Goal: Information Seeking & Learning: Learn about a topic

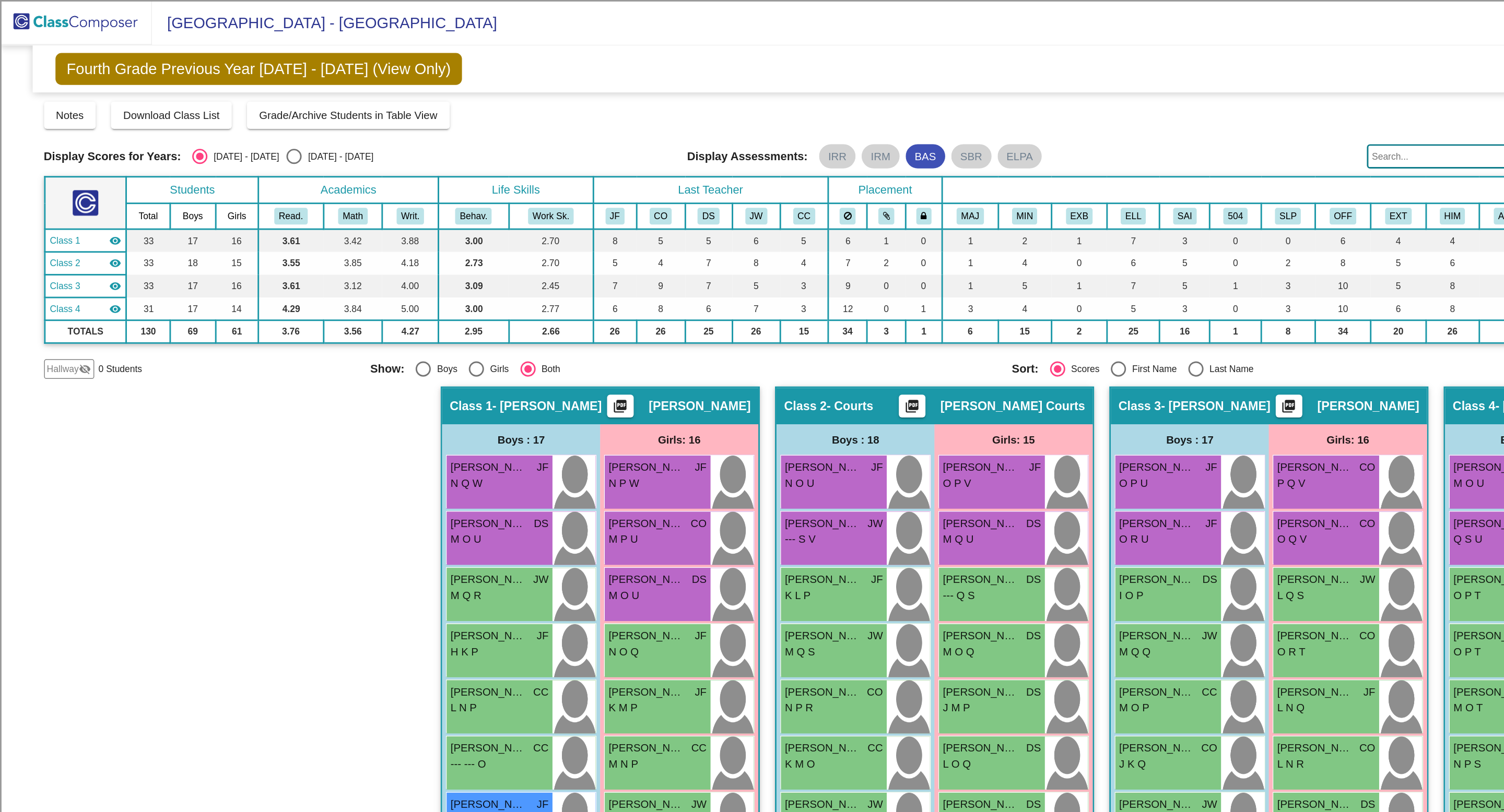
click at [197, 106] on div "Select an option" at bounding box center [202, 108] width 11 height 11
click at [202, 113] on input "[DATE] - [DATE]" at bounding box center [202, 113] width 1 height 1
radio input "true"
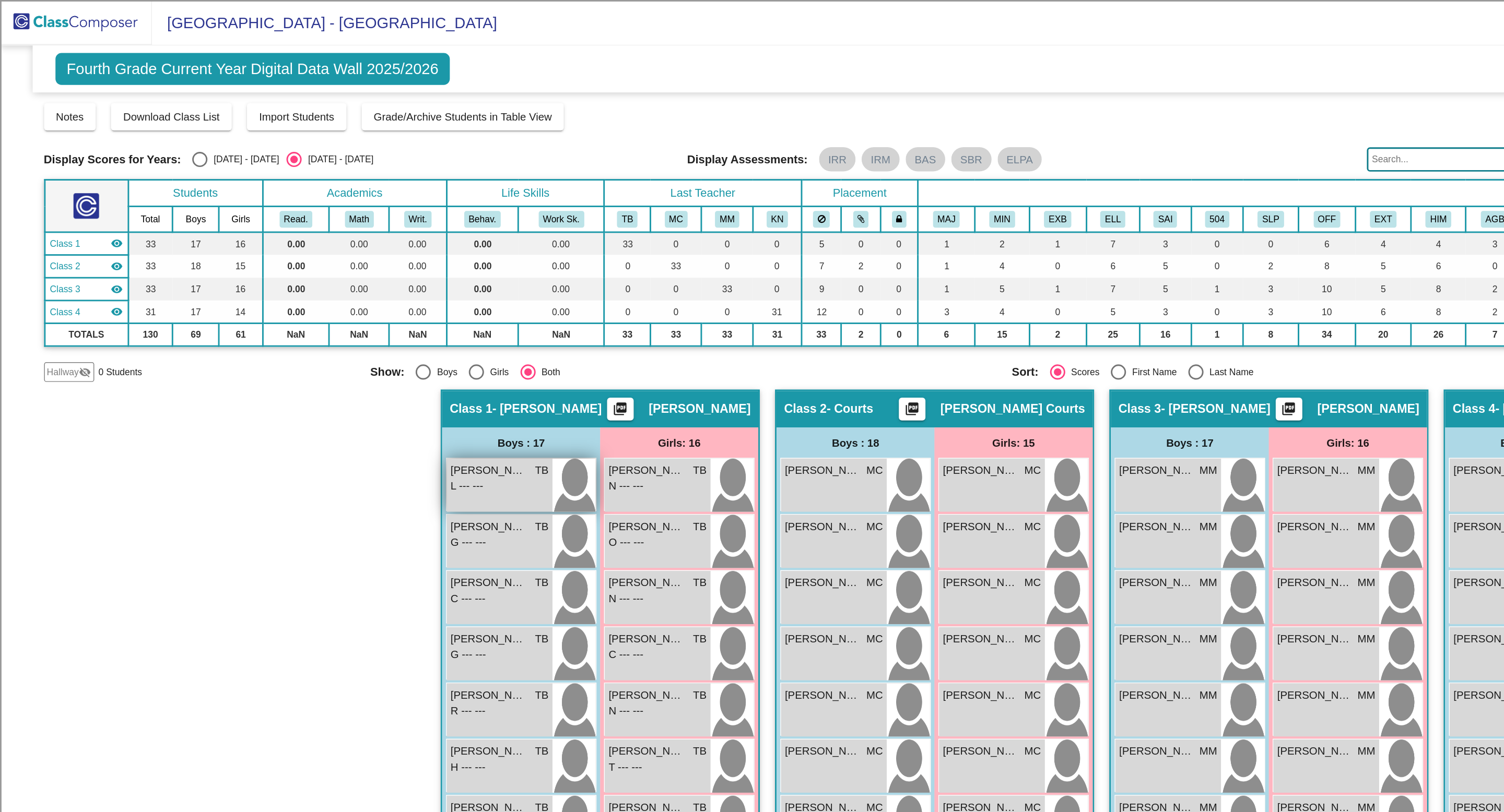
click at [365, 339] on div "L --- --- MAJ OFF EXT HIM AGB DEF GL" at bounding box center [343, 334] width 67 height 11
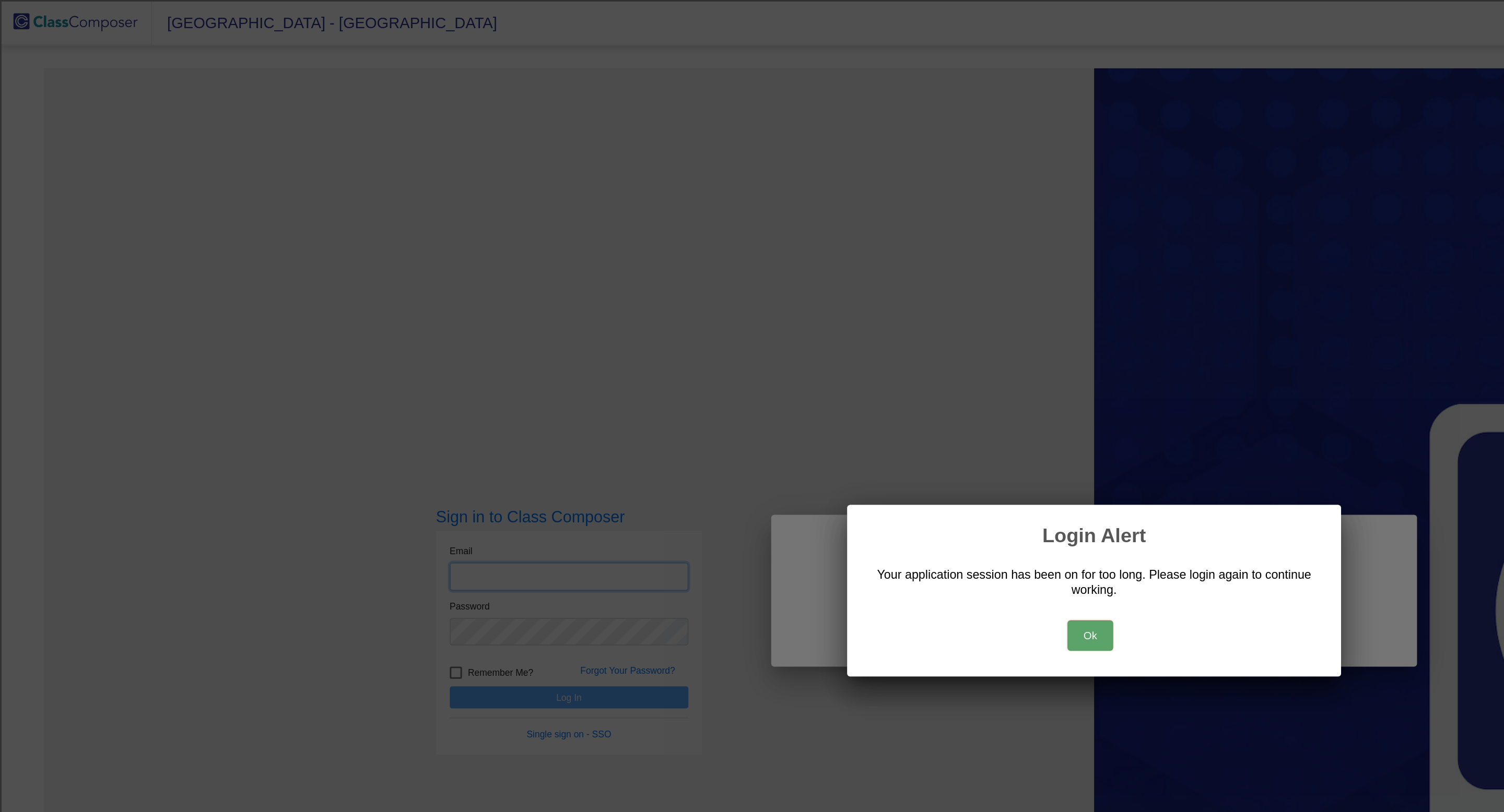
type input "[PERSON_NAME][EMAIL_ADDRESS][PERSON_NAME][DOMAIN_NAME]"
click at [753, 442] on button "Ok" at bounding box center [749, 436] width 31 height 21
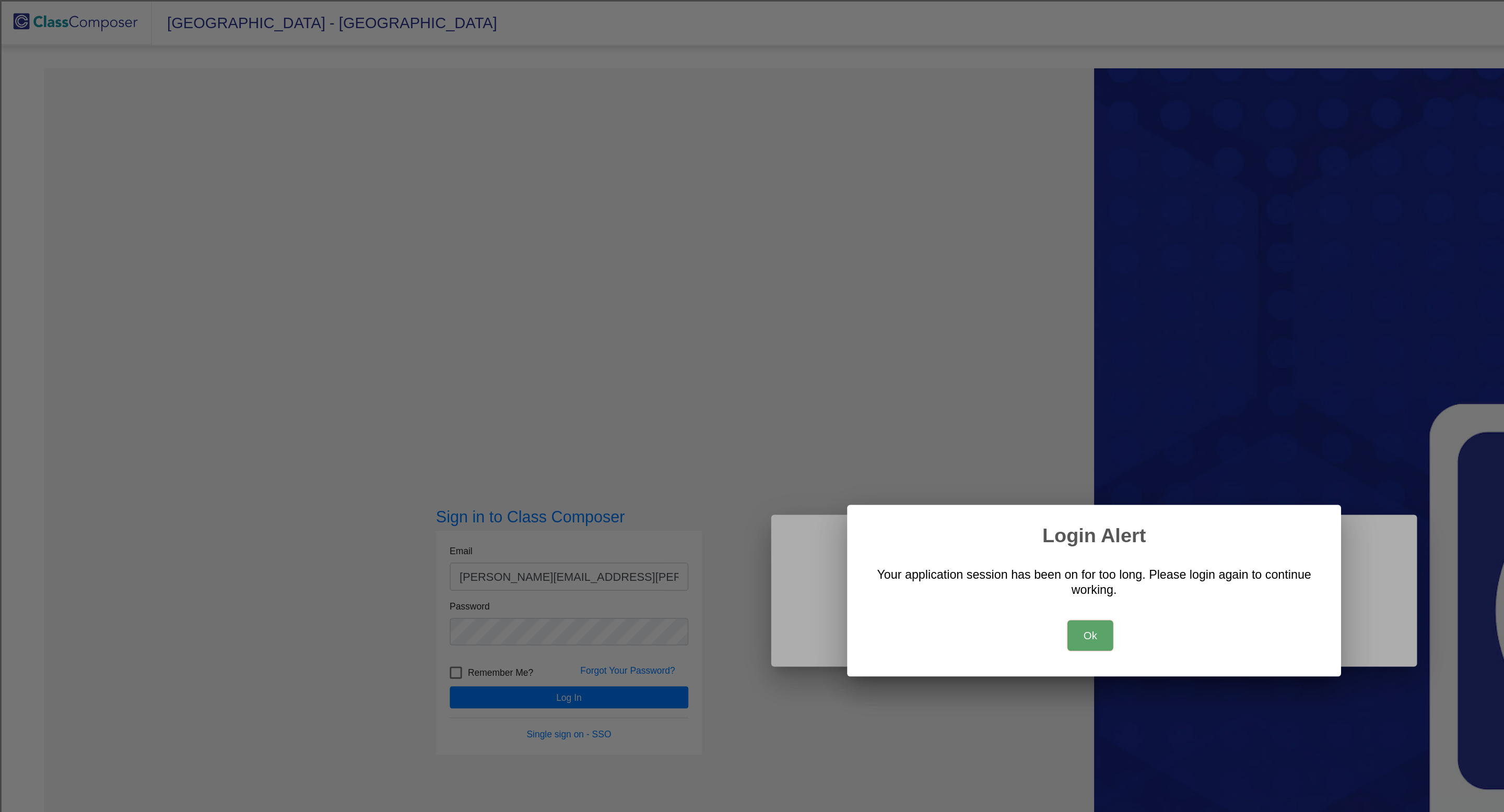
click at [753, 434] on button "Ok" at bounding box center [749, 436] width 31 height 21
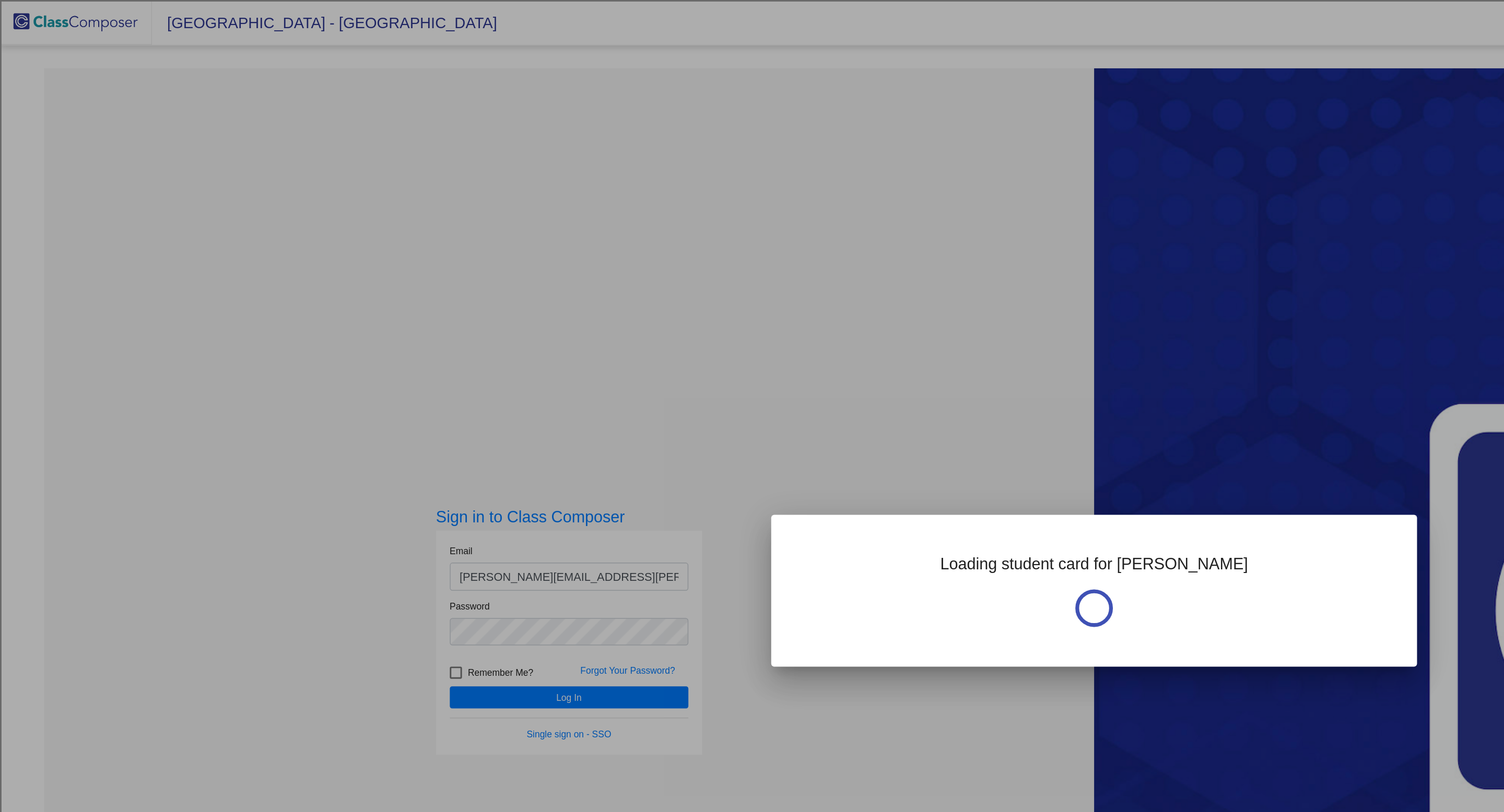
click at [402, 479] on div at bounding box center [752, 406] width 1504 height 812
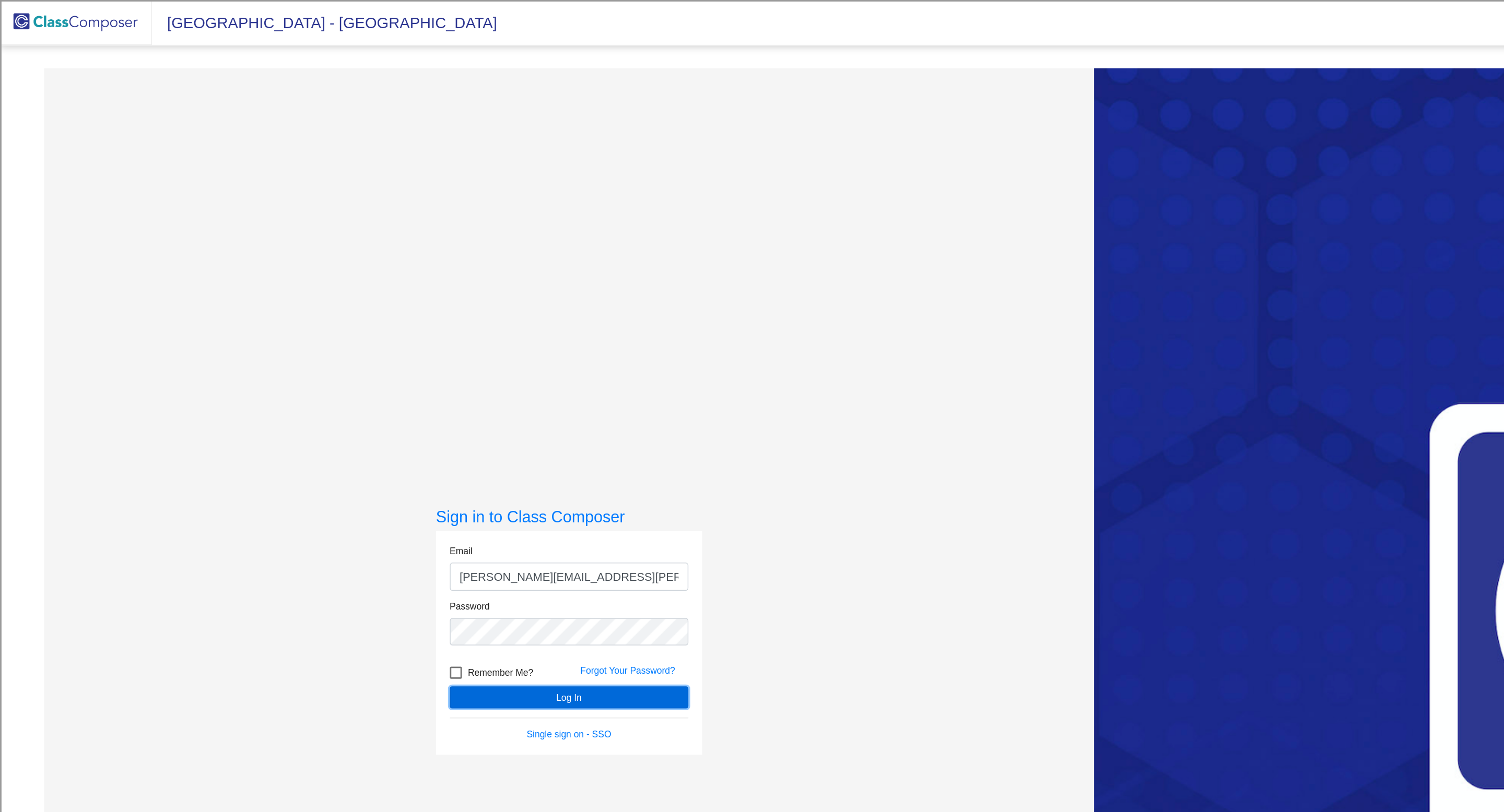
click at [402, 479] on button "Log In" at bounding box center [391, 480] width 164 height 15
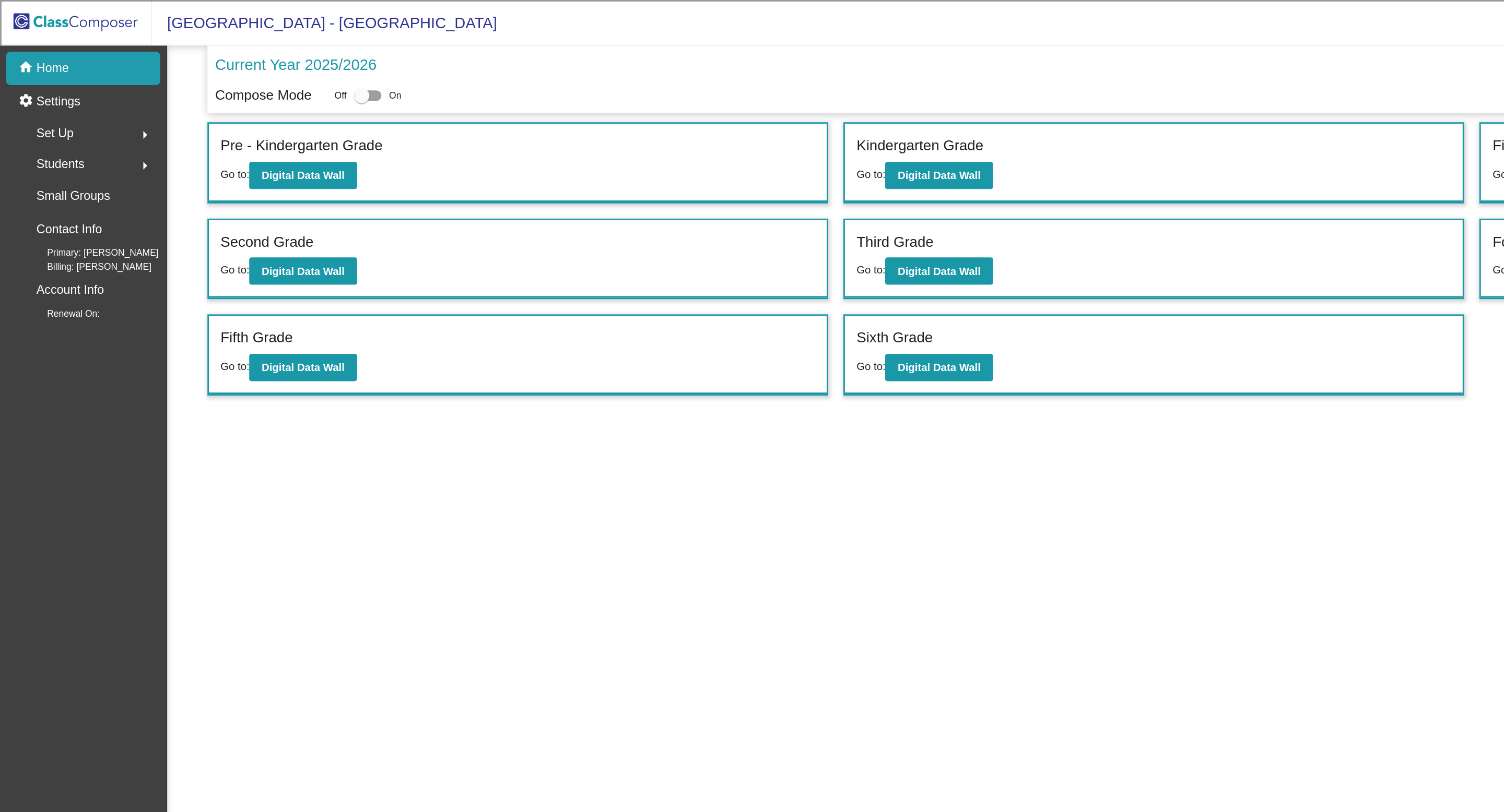
click at [40, 48] on p "Home" at bounding box center [36, 47] width 22 height 12
click at [73, 15] on img at bounding box center [52, 15] width 105 height 31
click at [70, 15] on img at bounding box center [52, 15] width 105 height 31
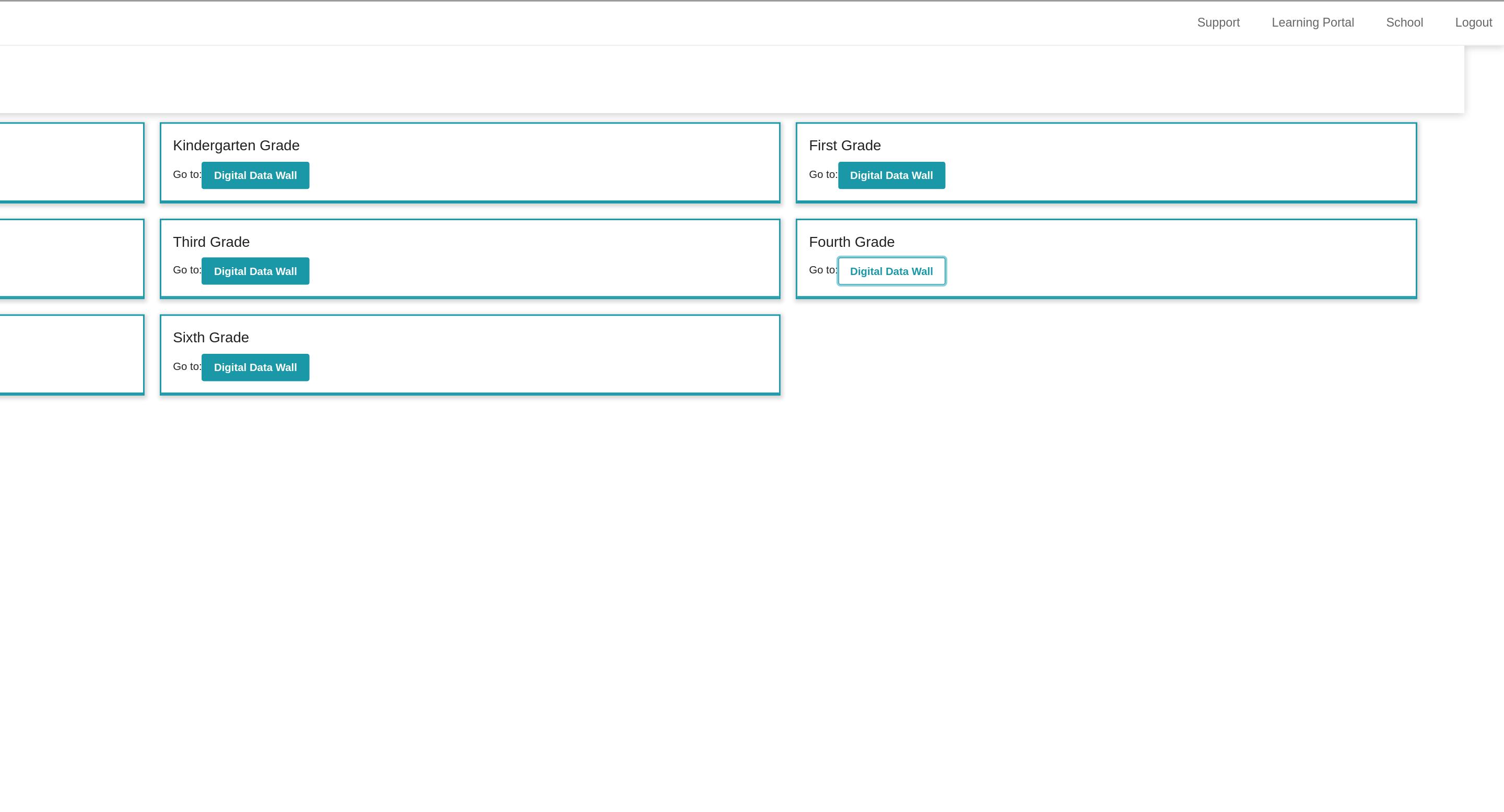
click at [1063, 186] on b "Digital Data Wall" at bounding box center [1083, 186] width 57 height 8
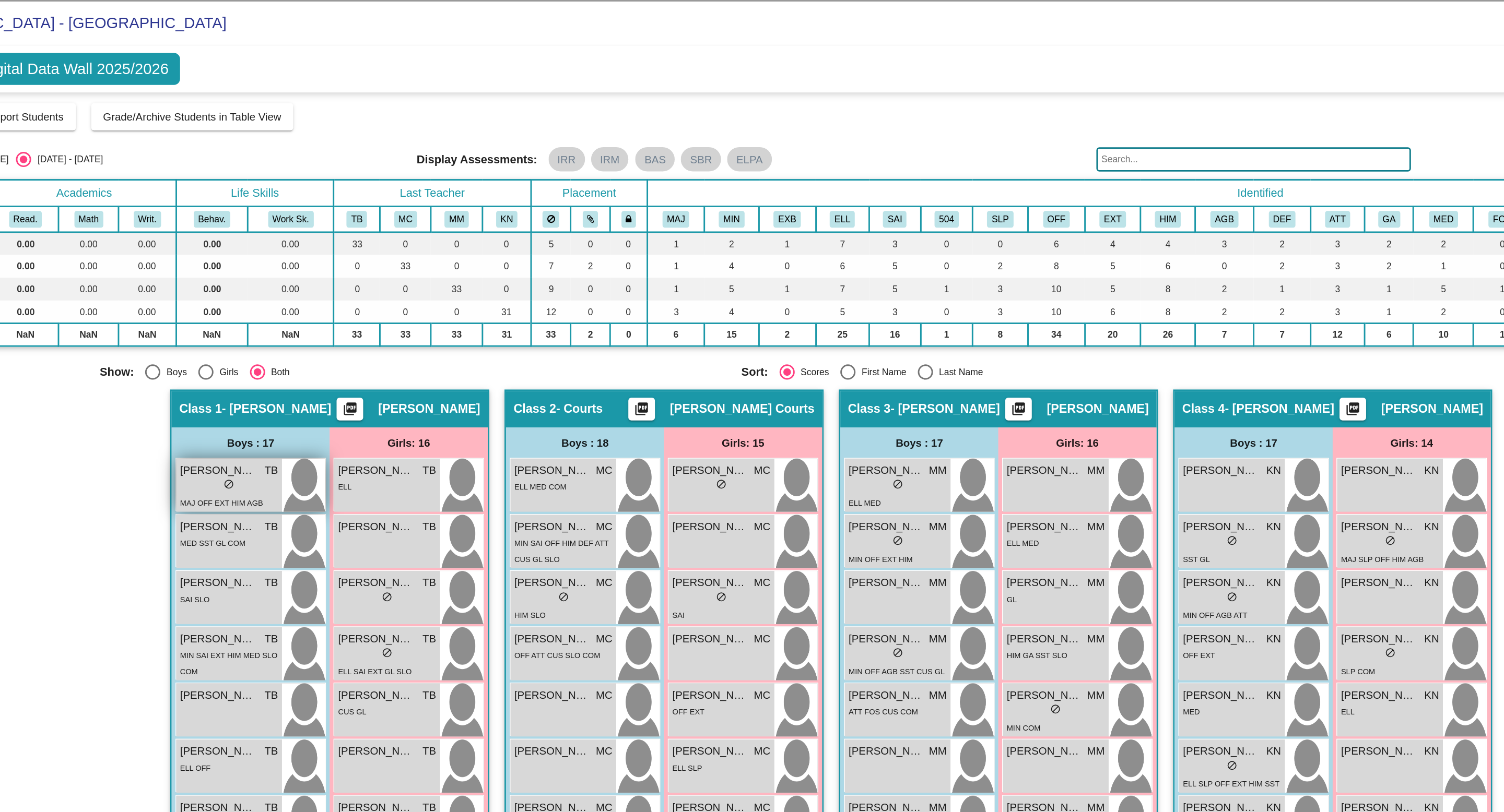
click at [359, 332] on div "lock do_not_disturb_alt" at bounding box center [343, 334] width 67 height 11
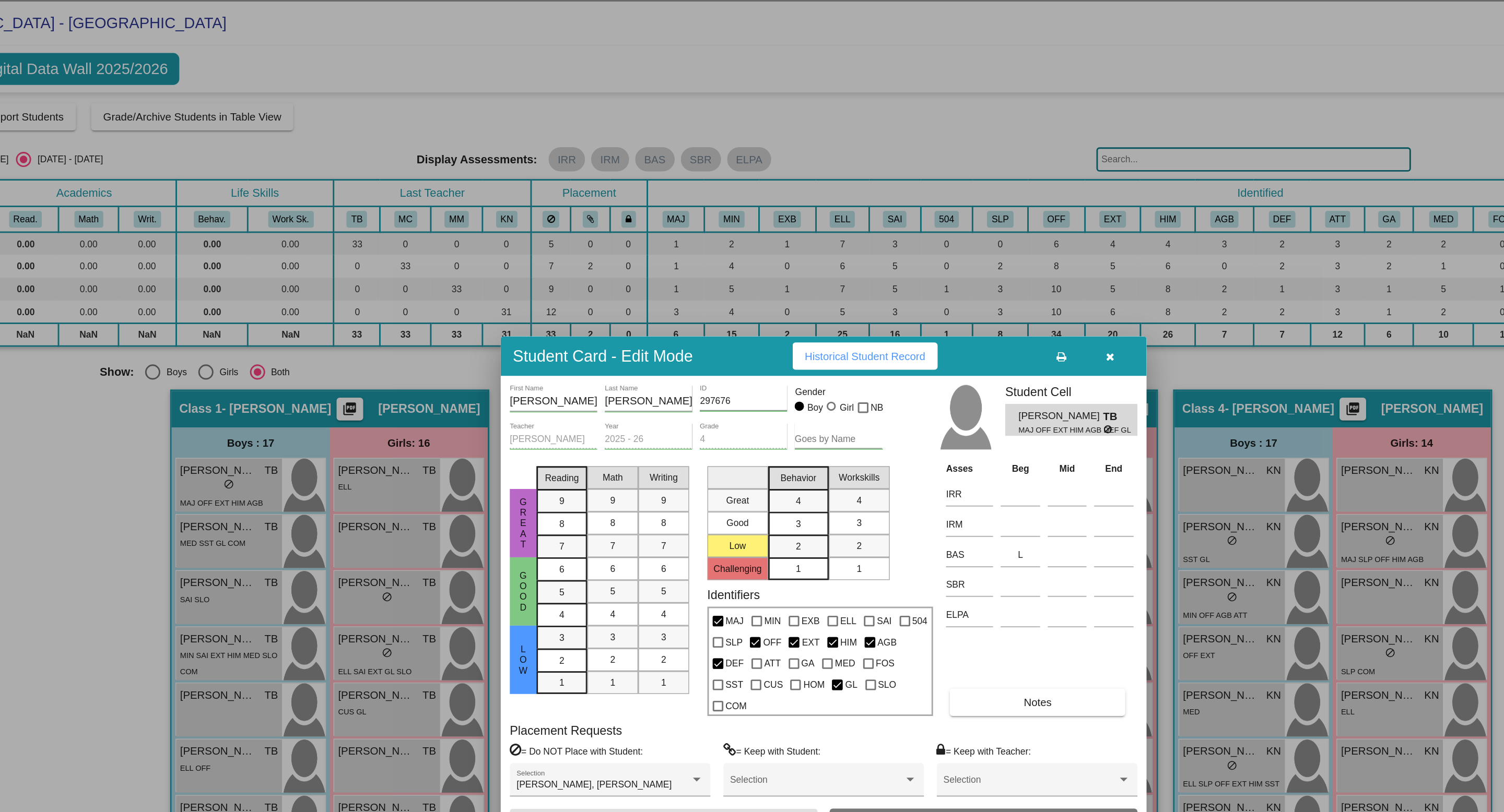
click at [354, 372] on div at bounding box center [752, 406] width 1504 height 812
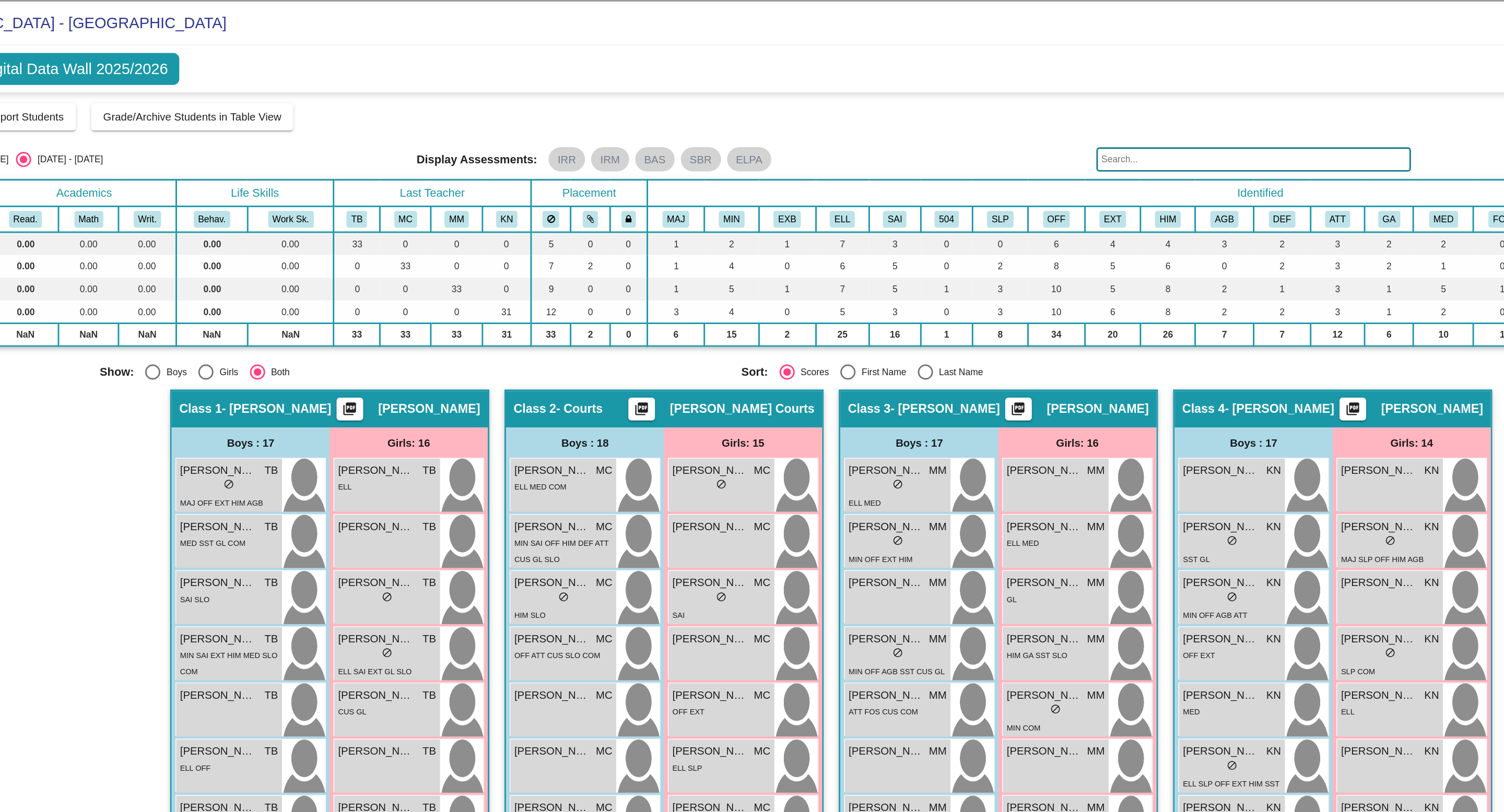
click at [354, 372] on div "MED SST GL COM" at bounding box center [343, 373] width 67 height 11
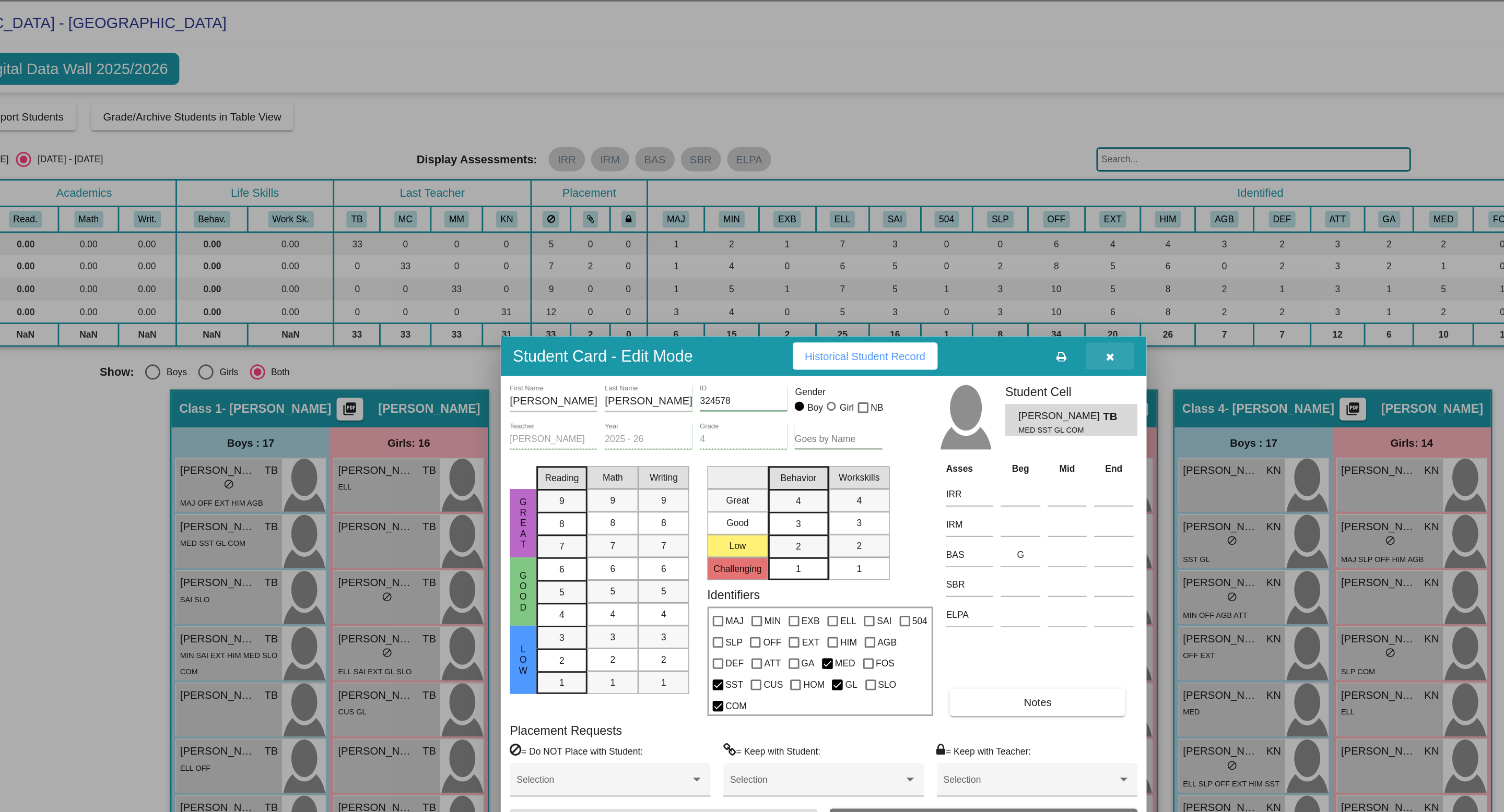
click at [947, 249] on icon "button" at bounding box center [949, 245] width 6 height 7
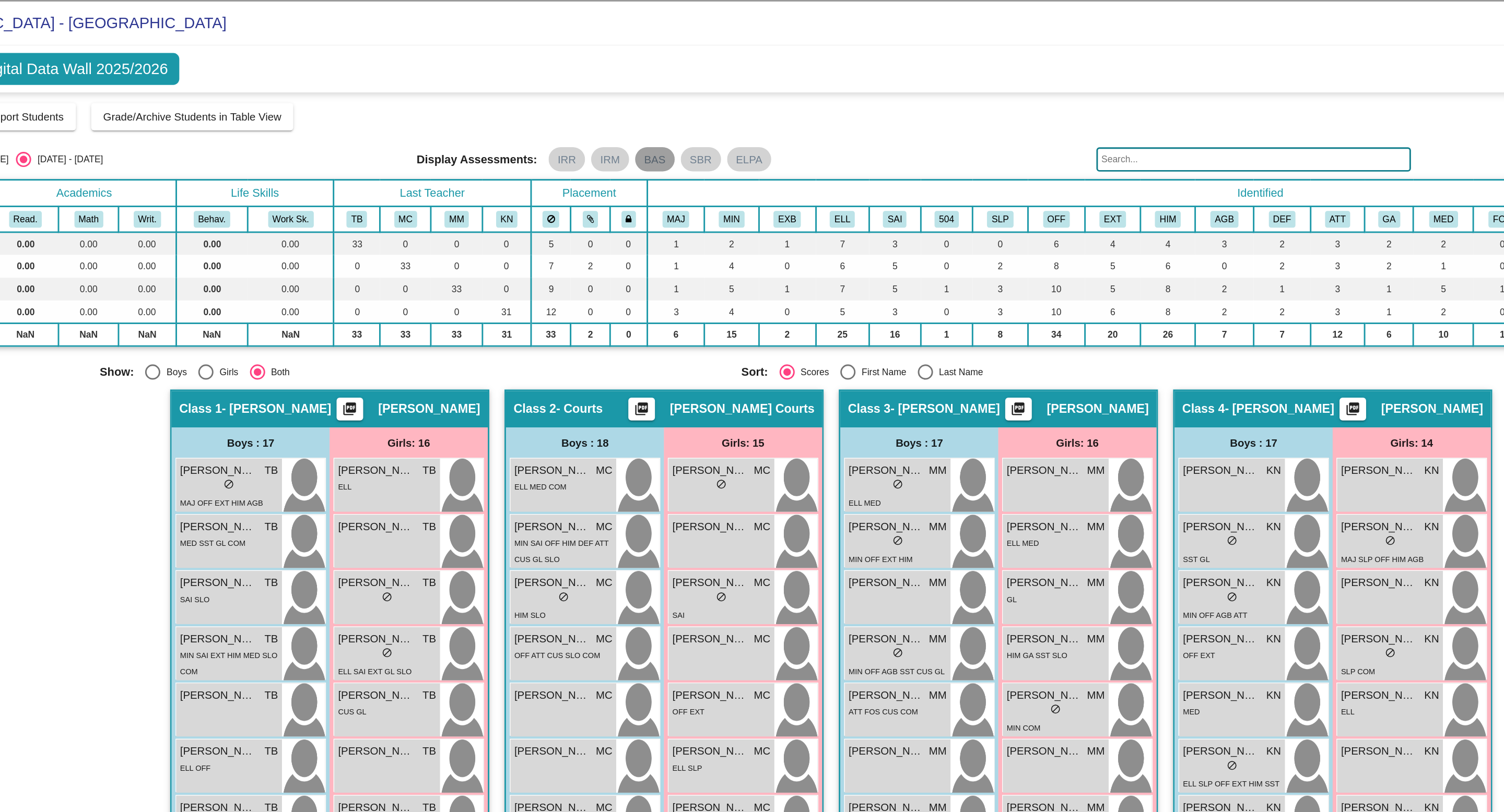
click at [625, 109] on mat-chip "BAS" at bounding box center [636, 109] width 27 height 17
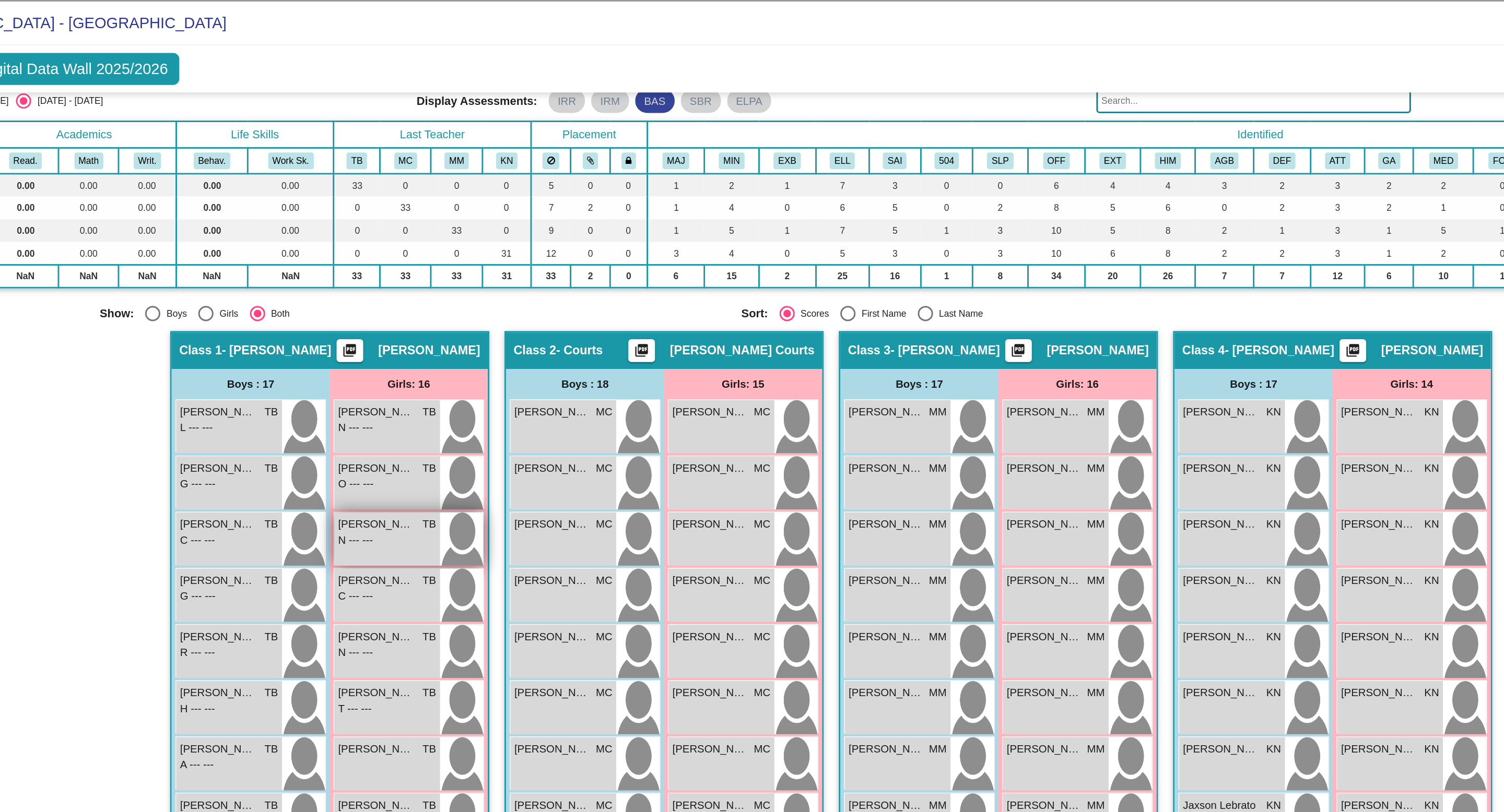
scroll to position [15, 0]
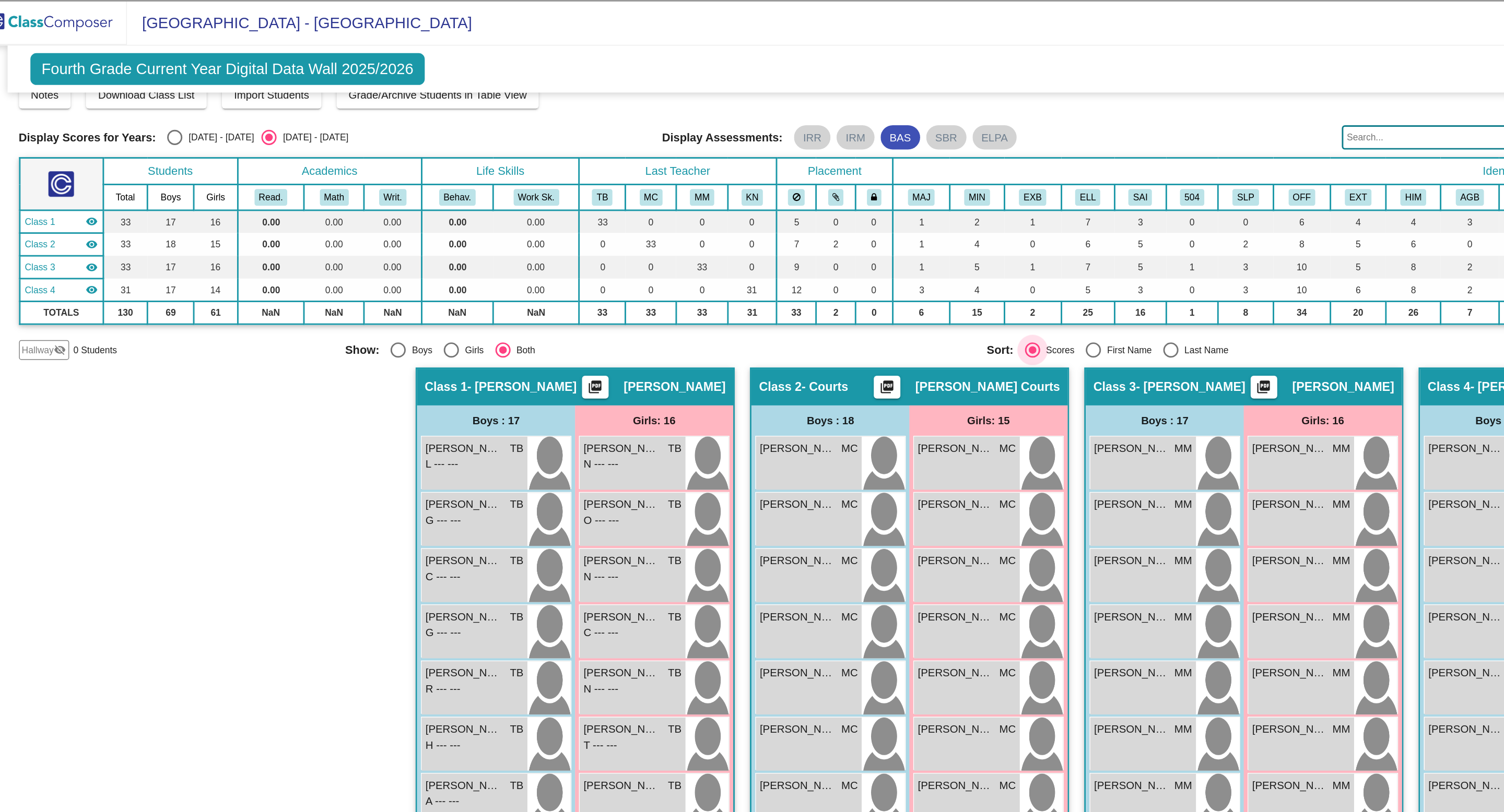
click at [724, 242] on div "Select an option" at bounding box center [727, 240] width 5 height 5
click at [727, 246] on input "Scores" at bounding box center [727, 246] width 1 height 1
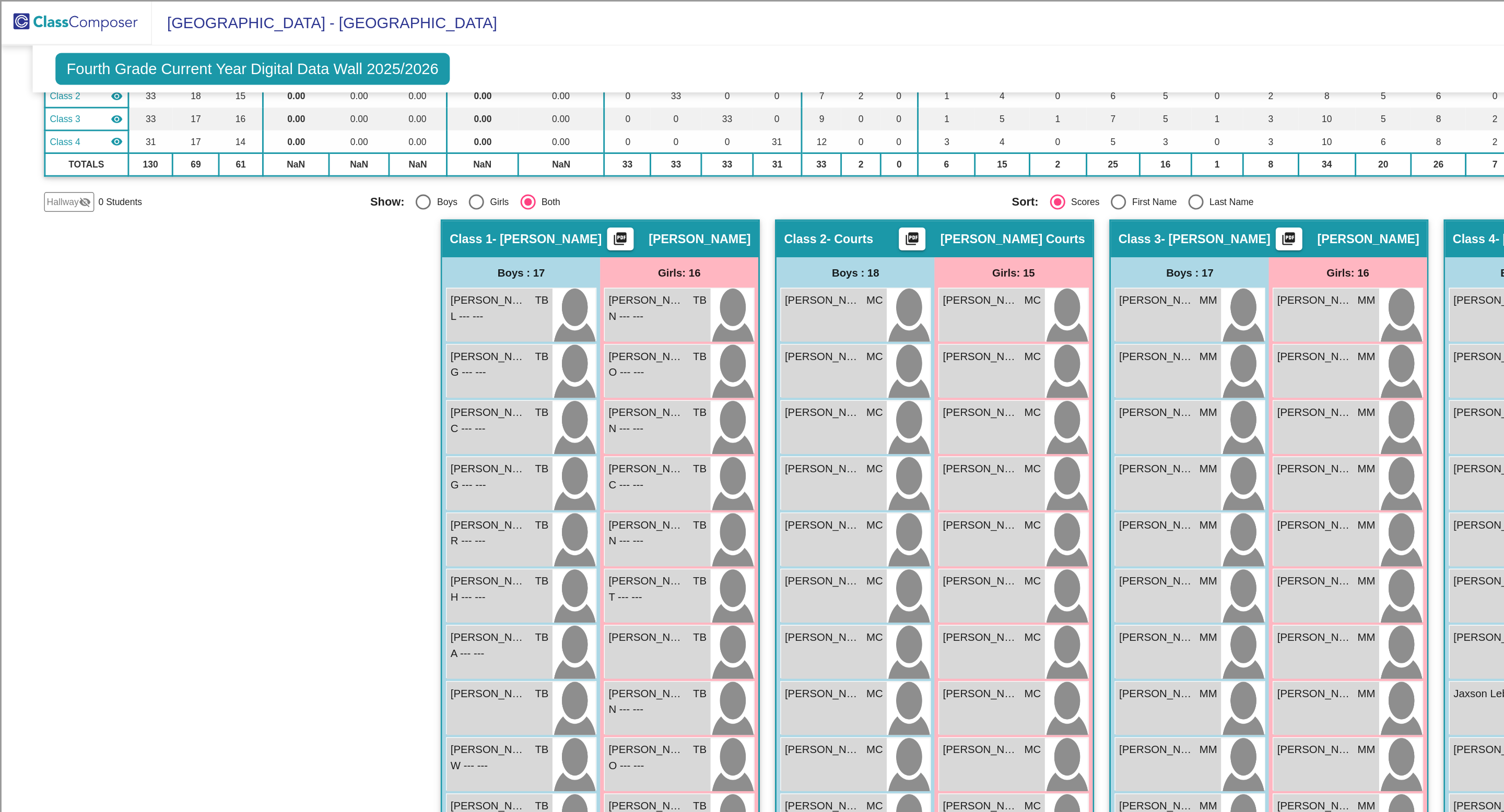
scroll to position [0, 0]
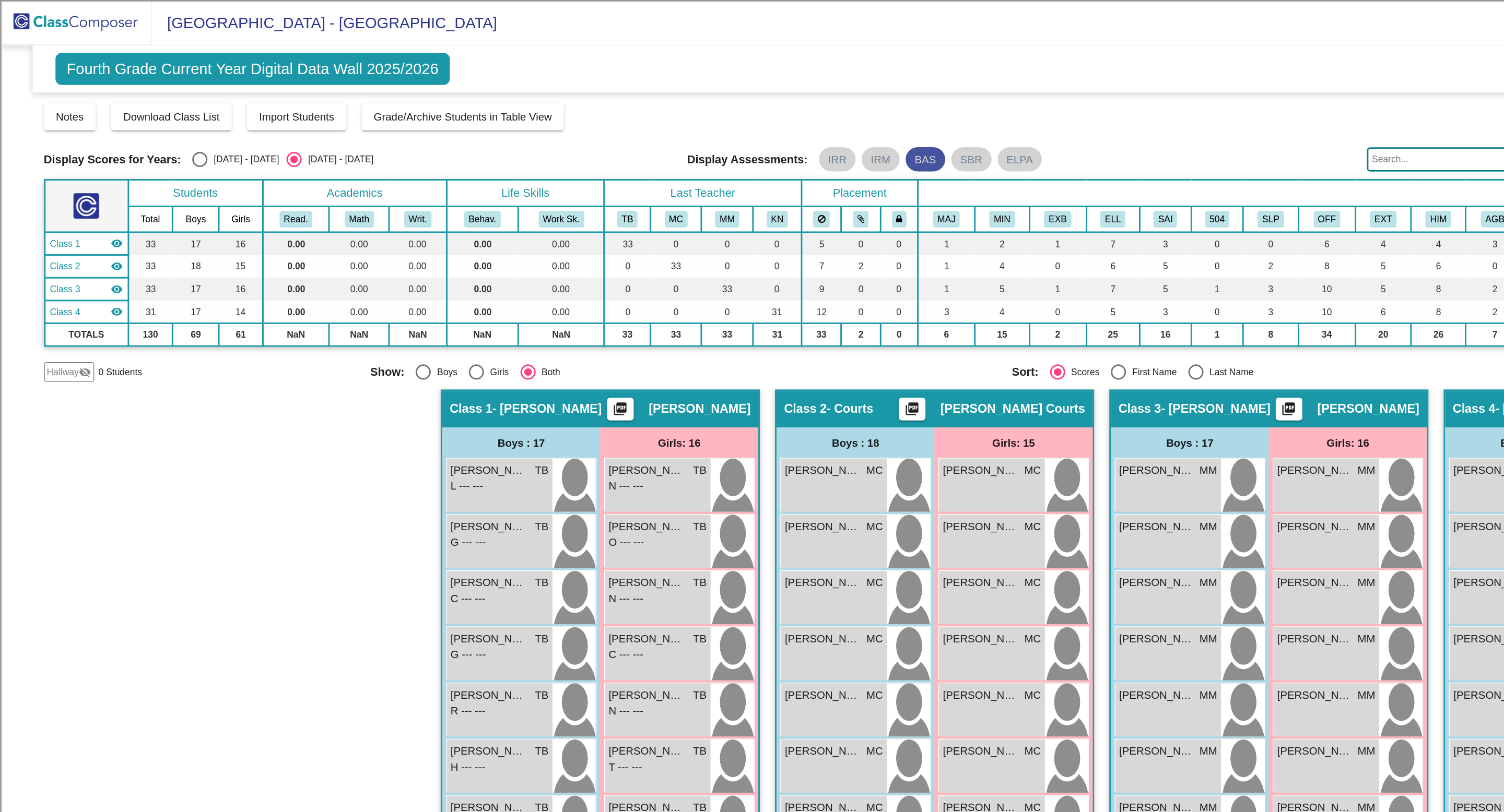
click at [625, 108] on mat-chip "BAS" at bounding box center [636, 109] width 27 height 17
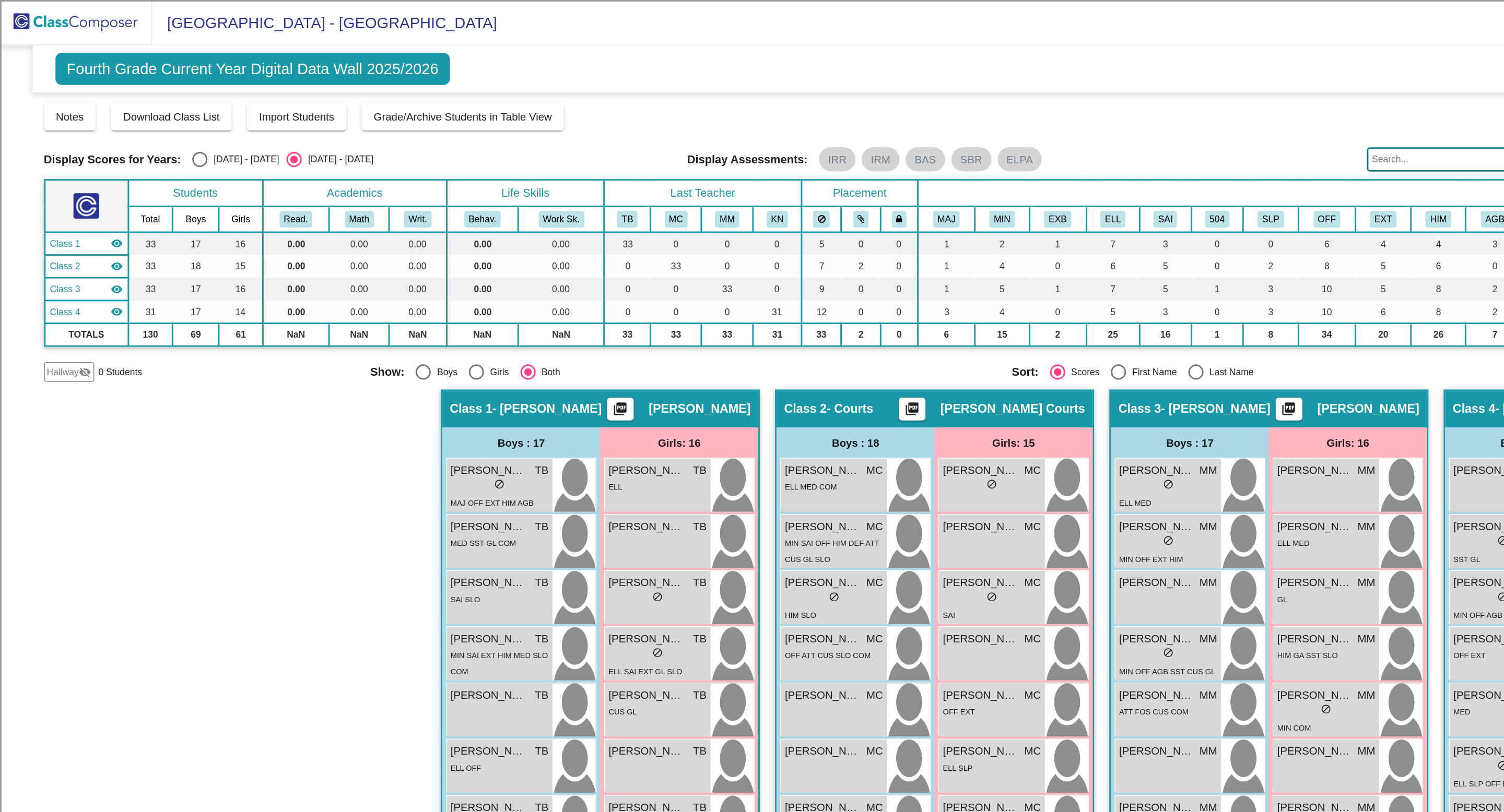
click at [764, 256] on div "Select an option" at bounding box center [769, 256] width 11 height 11
click at [768, 261] on input "First Name" at bounding box center [768, 261] width 1 height 1
radio input "true"
click at [622, 111] on mat-chip "BAS" at bounding box center [636, 109] width 27 height 17
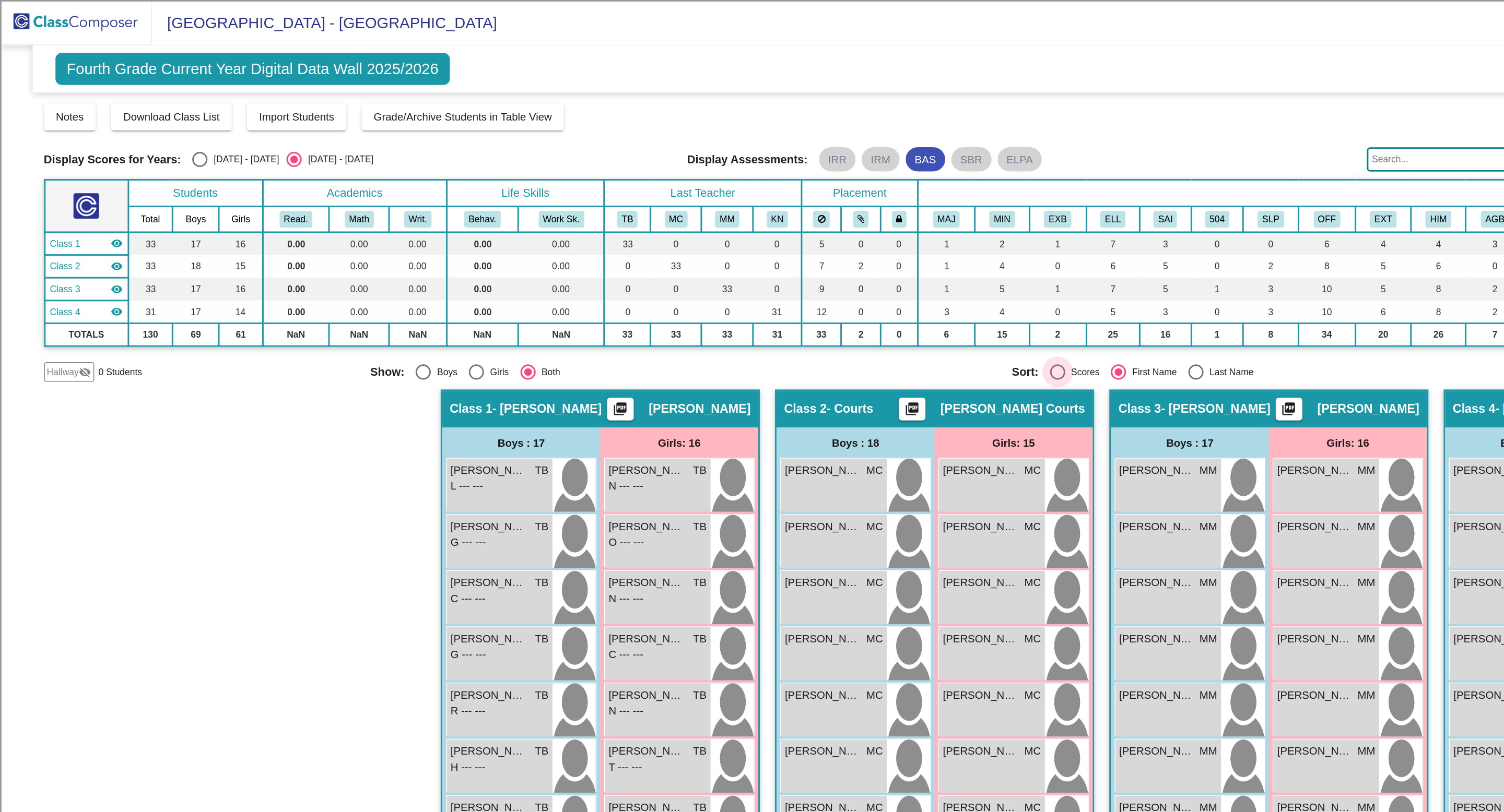
click at [722, 253] on div "Select an option" at bounding box center [727, 256] width 11 height 11
click at [727, 261] on input "Scores" at bounding box center [727, 261] width 1 height 1
radio input "true"
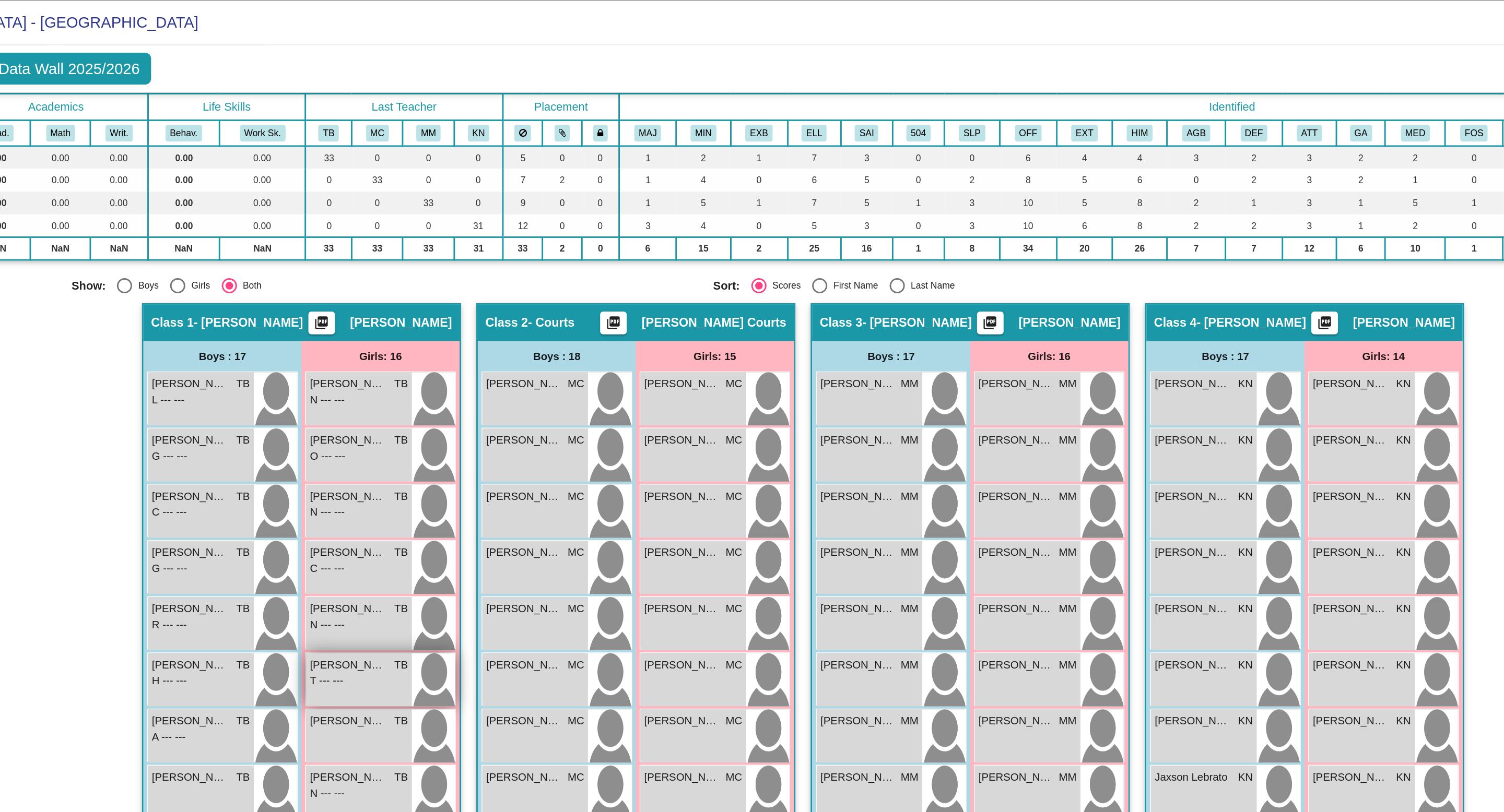
scroll to position [56, 0]
